Goal: Transaction & Acquisition: Purchase product/service

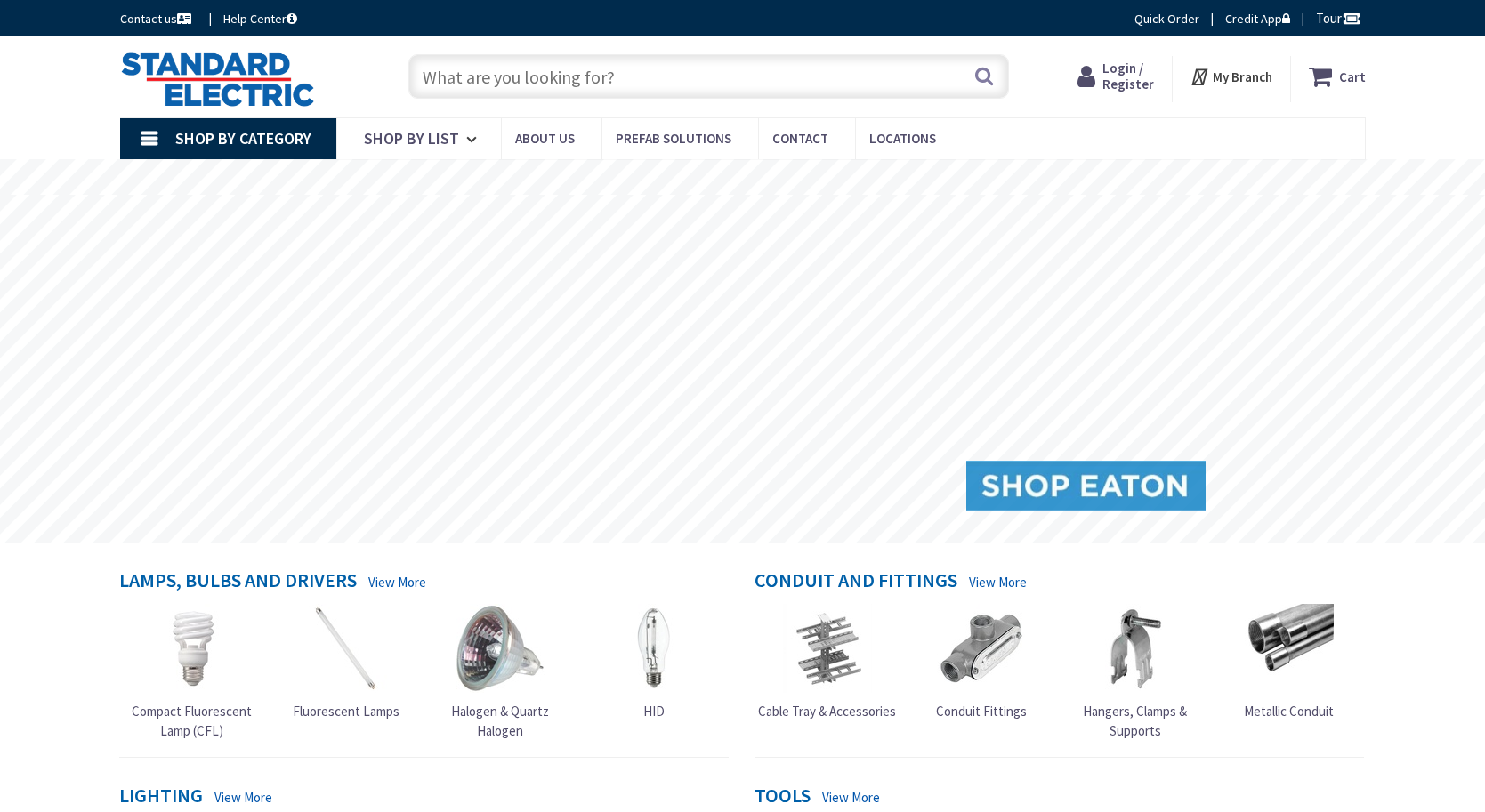
type input "[GEOGRAPHIC_DATA], [GEOGRAPHIC_DATA]"
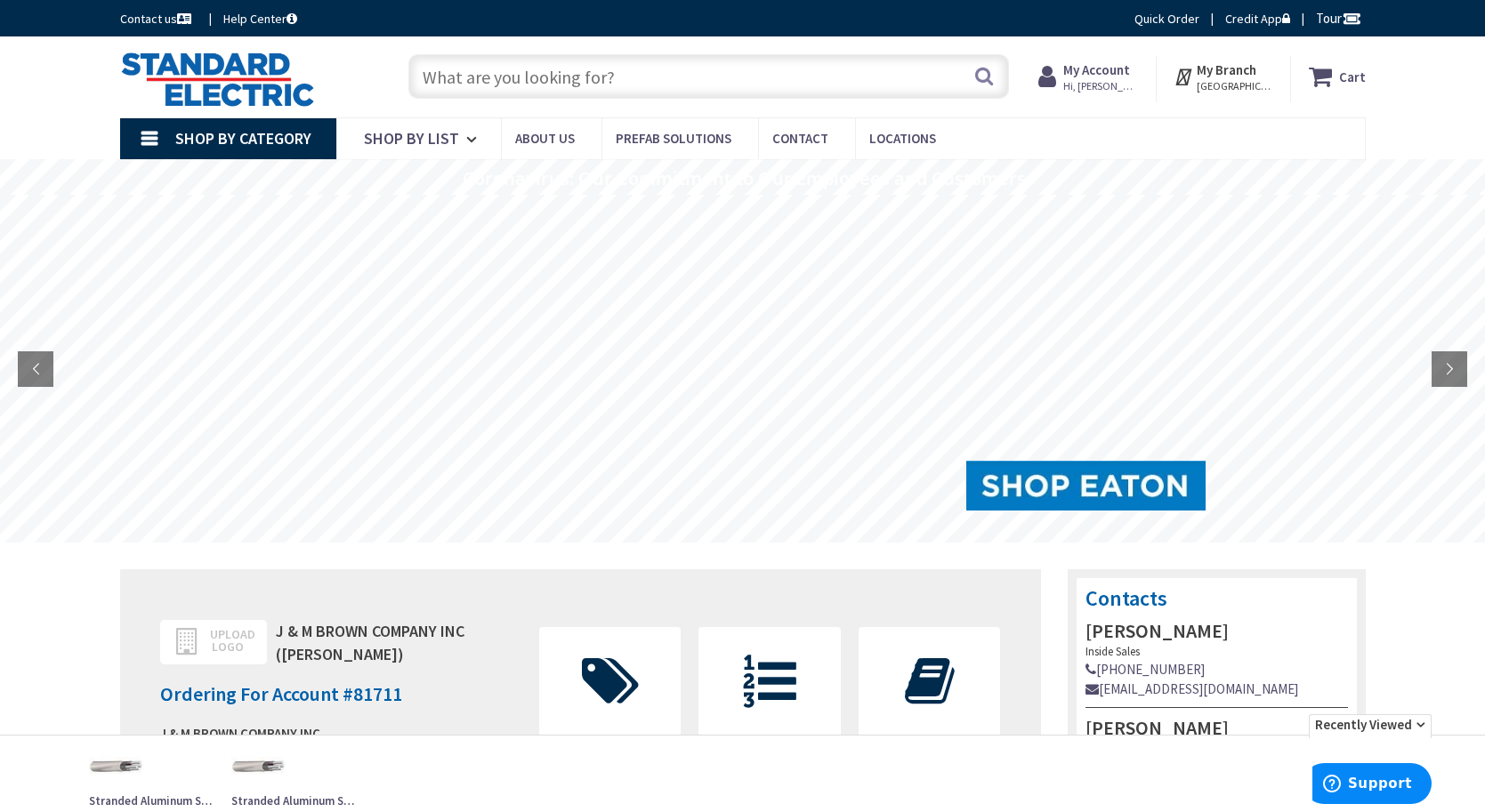
click at [789, 92] on input "text" at bounding box center [708, 76] width 601 height 44
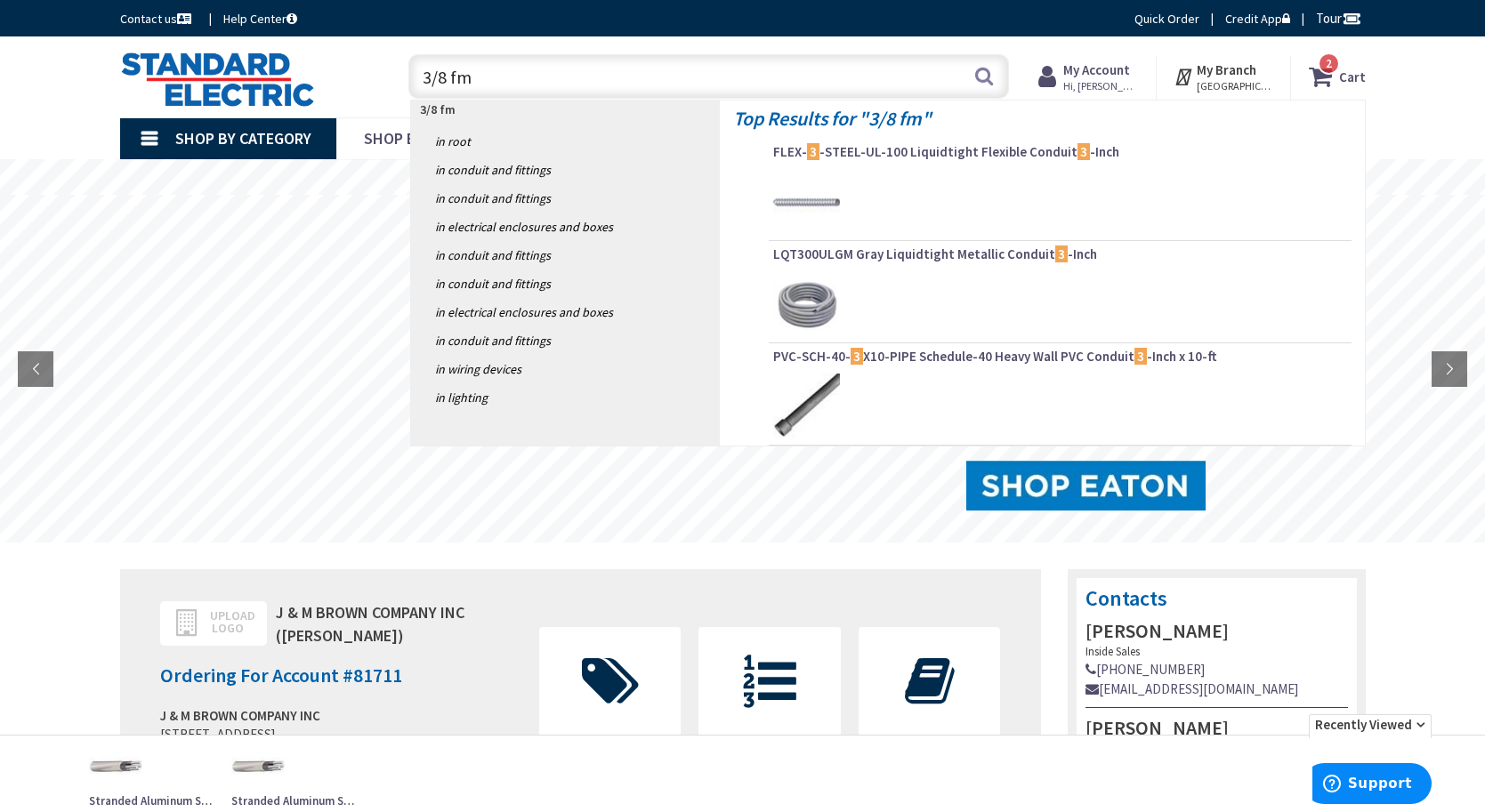
type input "3/8 fmc"
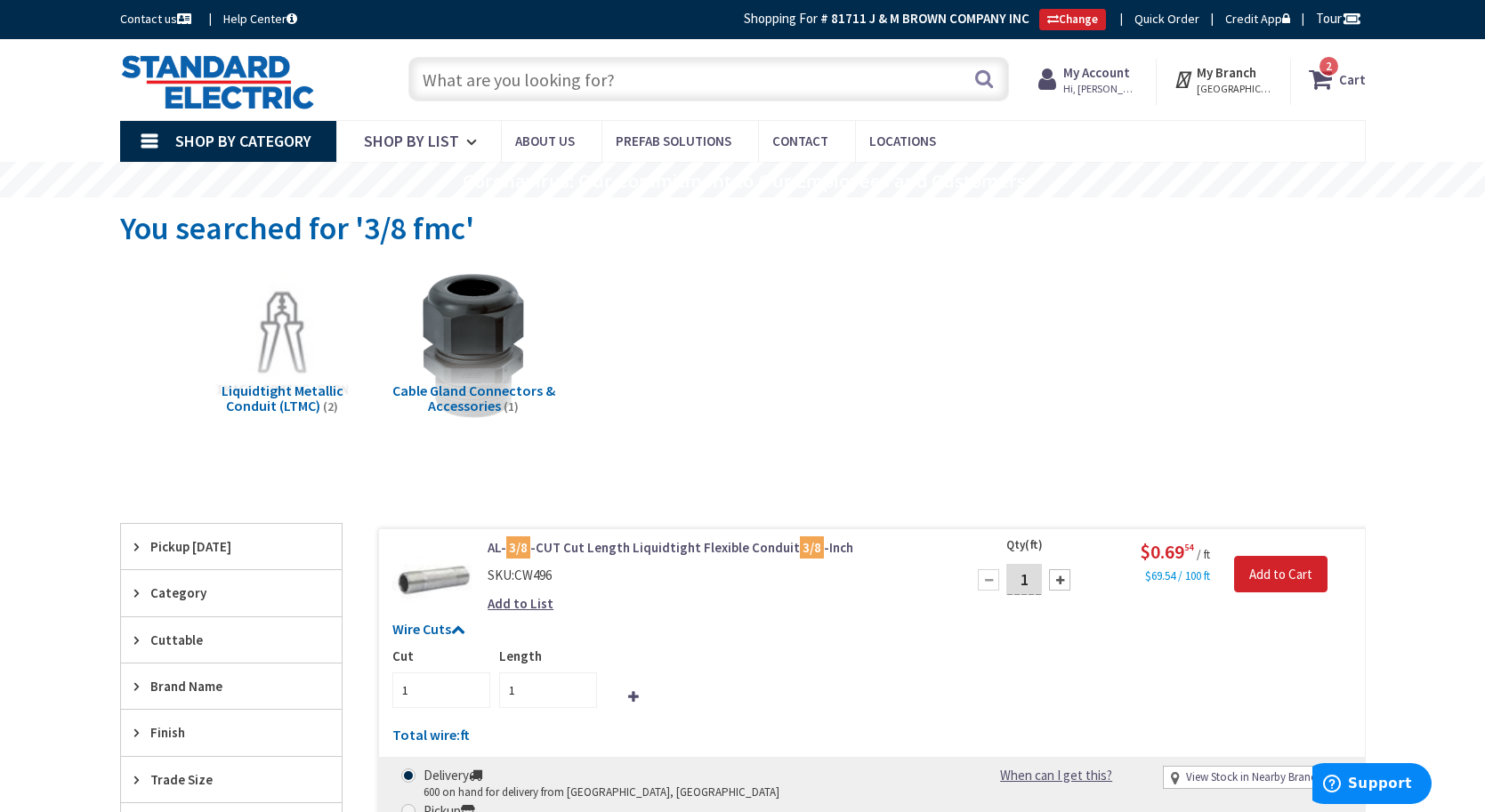
click at [749, 78] on input "text" at bounding box center [708, 78] width 601 height 44
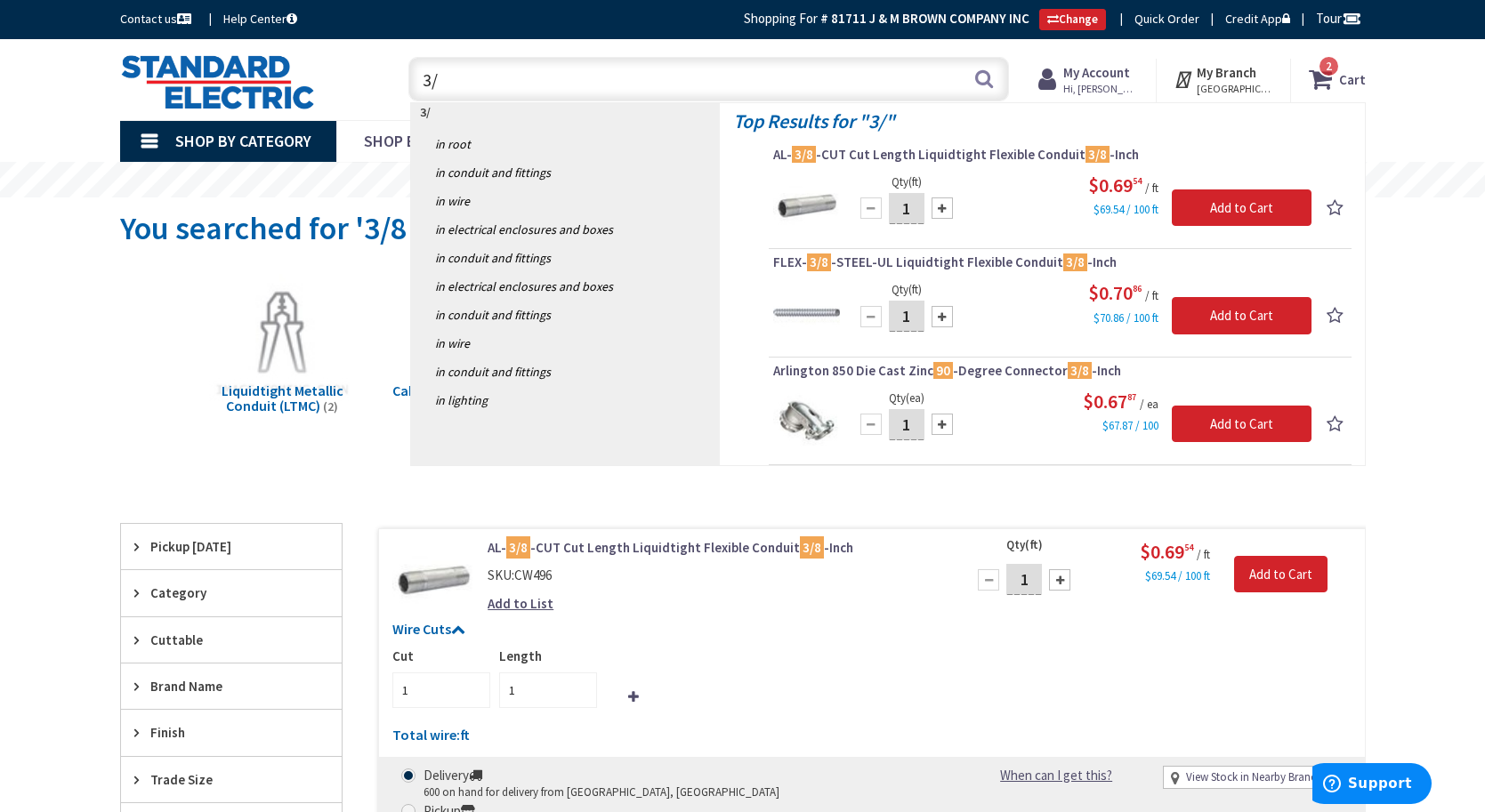
type input "3"
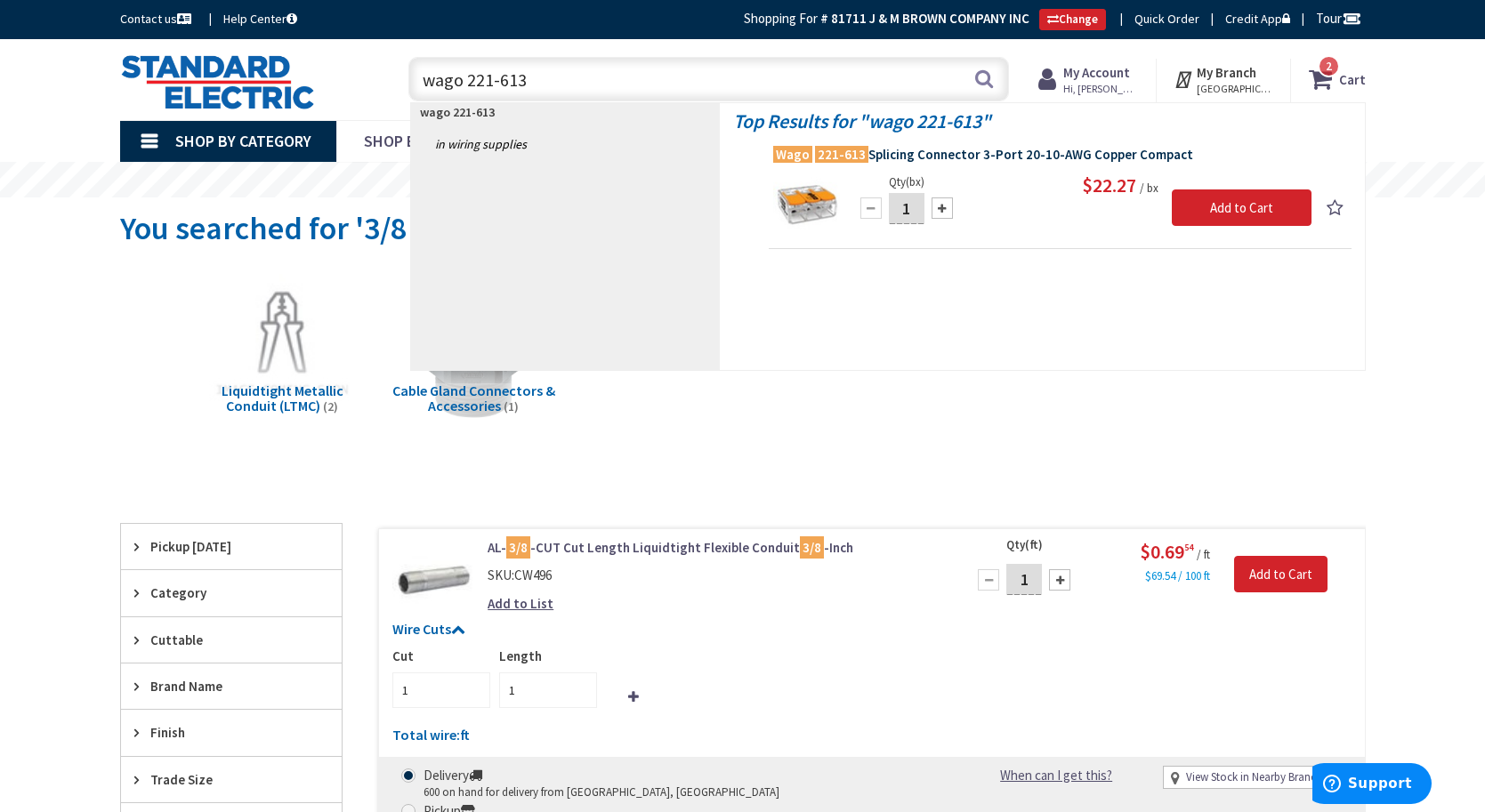
type input "wago 221-613"
click at [1057, 154] on span "Wago 221-613 Splicing Connector 3-Port 20-10-AWG Copper Compact" at bounding box center [1060, 154] width 574 height 18
